Goal: Transaction & Acquisition: Purchase product/service

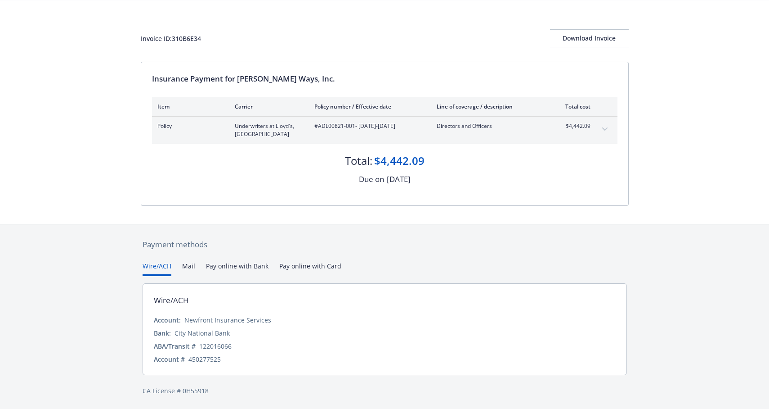
scroll to position [33, 0]
click at [255, 264] on button "Pay online with Bank" at bounding box center [237, 267] width 63 height 15
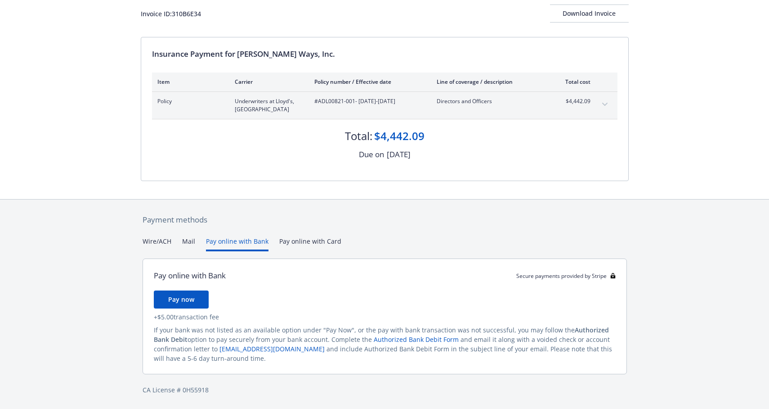
click at [289, 246] on div "Payment methods Wire/ACH Mail Pay online with Bank Pay online with Card Pay onl…" at bounding box center [385, 304] width 488 height 210
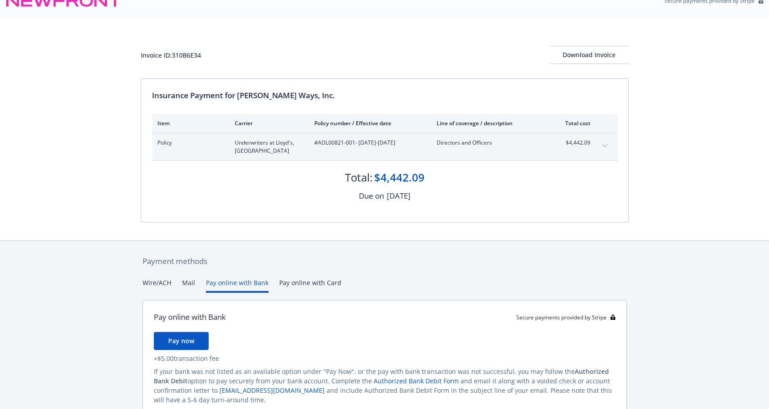
click at [224, 287] on button "Pay online with Bank" at bounding box center [237, 285] width 63 height 15
click at [157, 289] on button "Wire/ACH" at bounding box center [157, 285] width 29 height 15
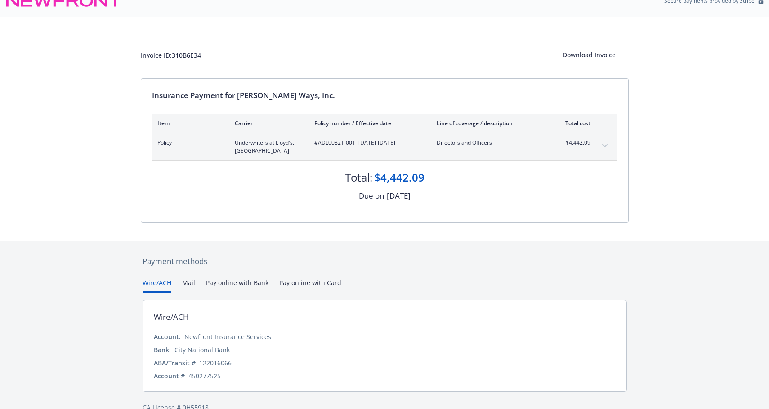
scroll to position [33, 0]
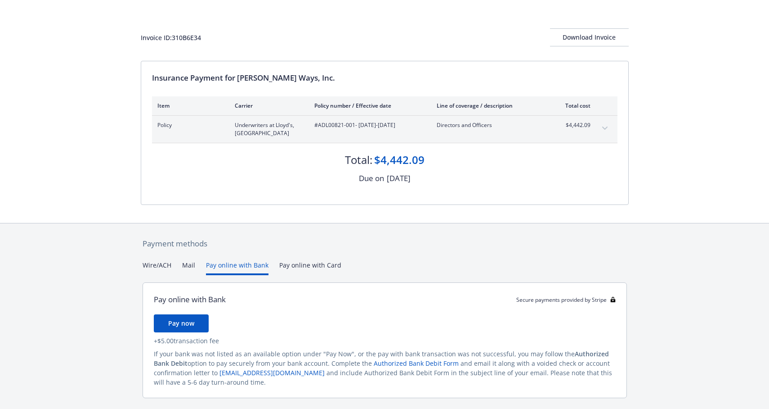
click at [230, 268] on button "Pay online with Bank" at bounding box center [237, 267] width 63 height 15
click at [190, 322] on span "Pay now" at bounding box center [181, 323] width 26 height 9
